Goal: Information Seeking & Learning: Learn about a topic

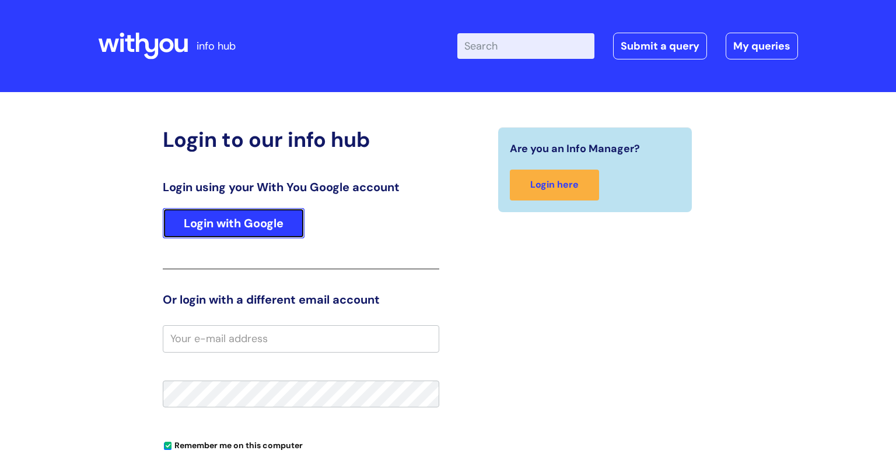
click at [216, 217] on link "Login with Google" at bounding box center [234, 223] width 142 height 30
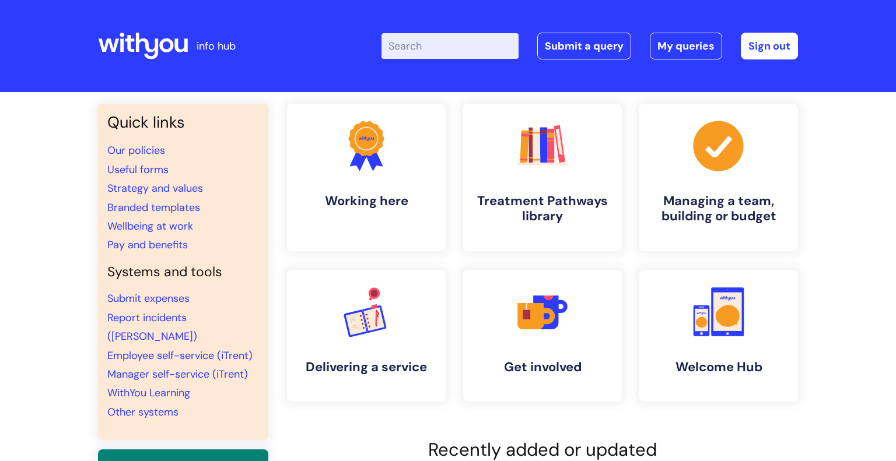
click at [351, 30] on div "Enter your search term here... Search Submit a query My queries Welcome James M…" at bounding box center [535, 46] width 526 height 69
click at [415, 50] on input "Enter your search term here..." at bounding box center [449, 46] width 137 height 26
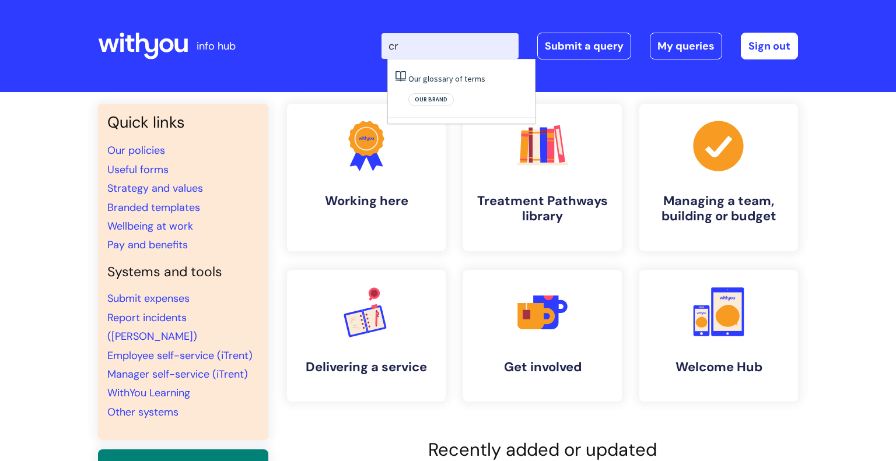
type input "c"
type input "cocaine"
click button "Search" at bounding box center [0, 0] width 0 height 0
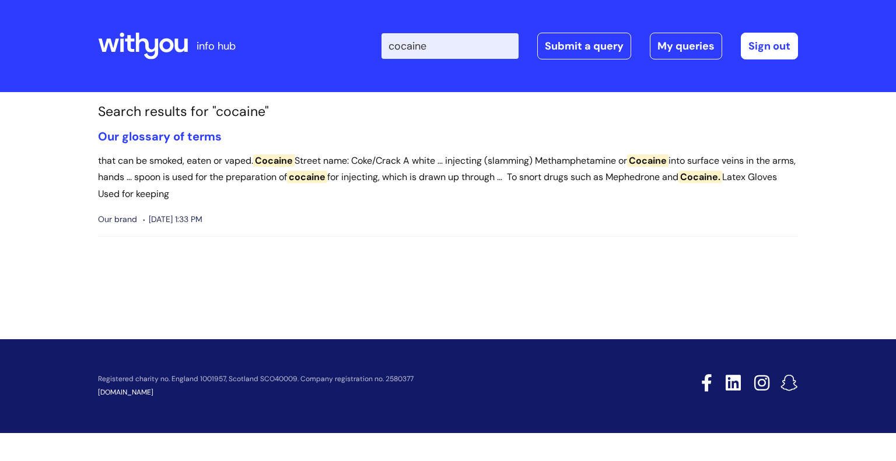
click at [462, 45] on input "cocaine" at bounding box center [449, 46] width 137 height 26
type input "c"
type input "harm"
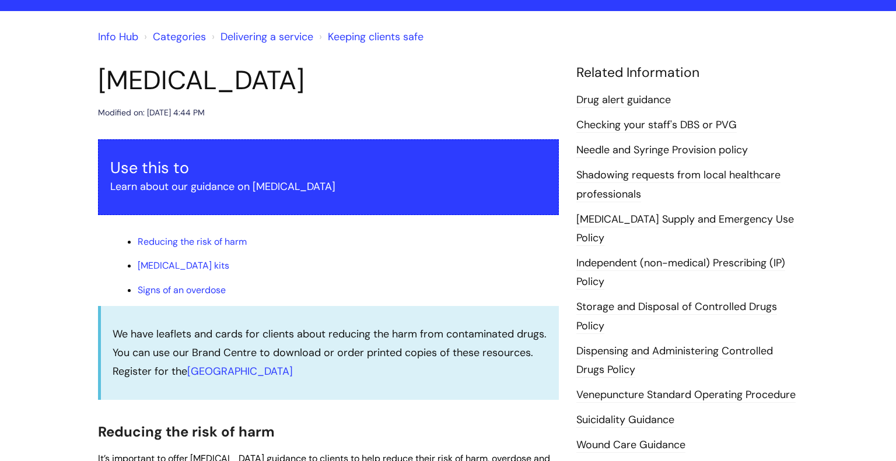
scroll to position [80, 0]
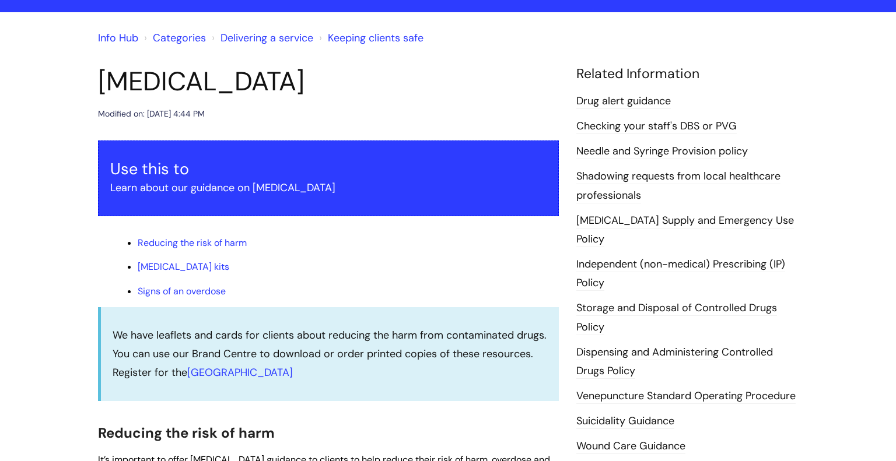
click at [634, 103] on link "Drug alert guidance" at bounding box center [623, 101] width 94 height 15
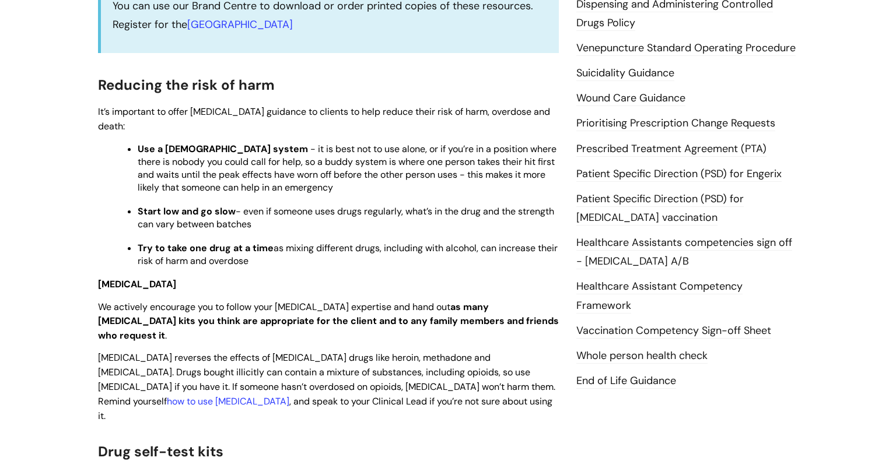
scroll to position [433, 0]
